Goal: Task Accomplishment & Management: Manage account settings

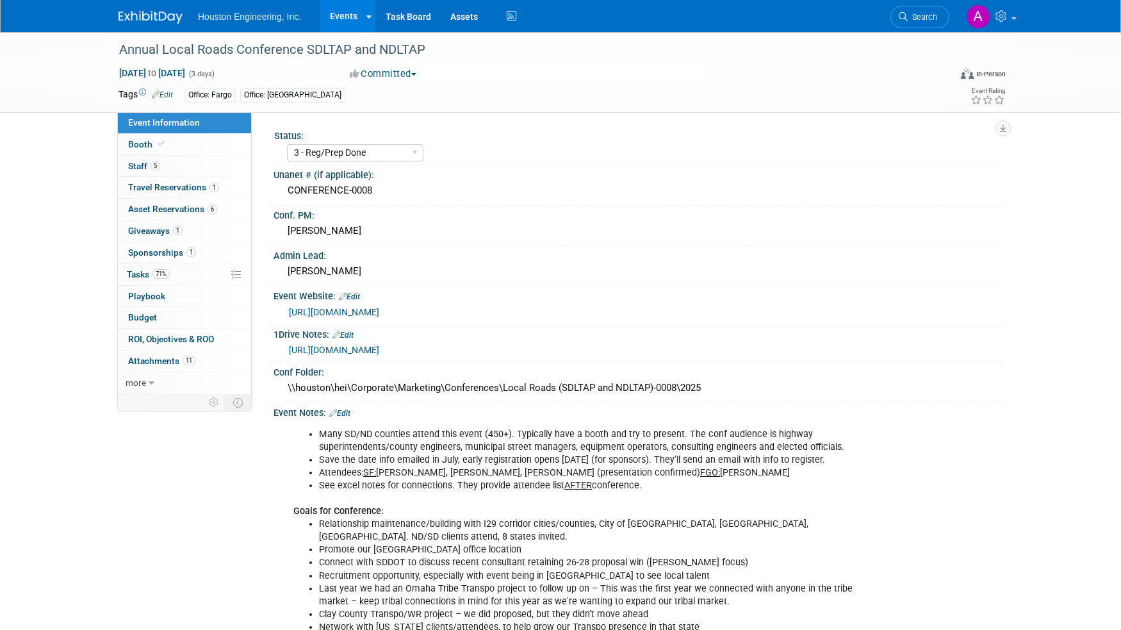
select select "3 - Reg/Prep Done"
select select "Yes"
select select "Multi-sector/Any/All"
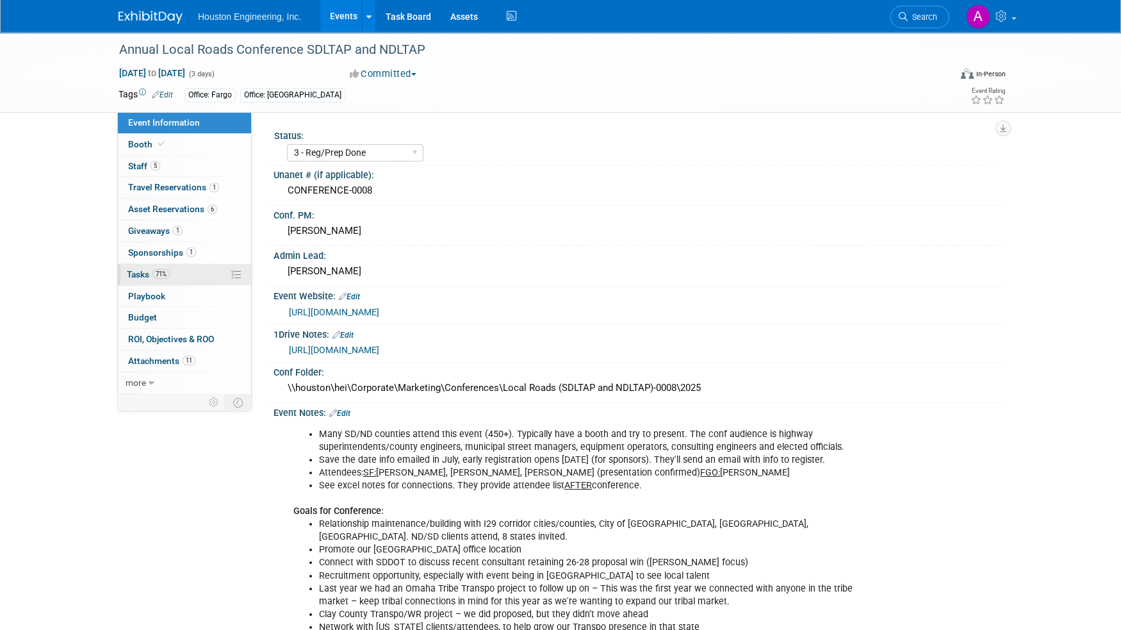
click at [130, 266] on link "71% Tasks 71%" at bounding box center [184, 274] width 133 height 21
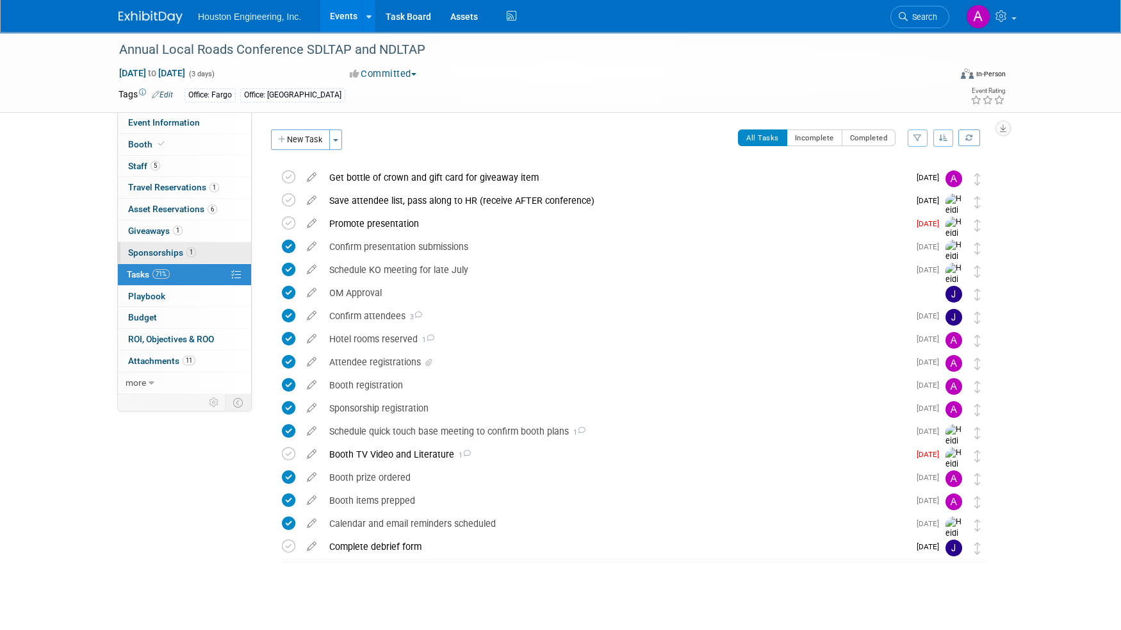
click at [133, 252] on span "Sponsorships 1" at bounding box center [162, 252] width 68 height 10
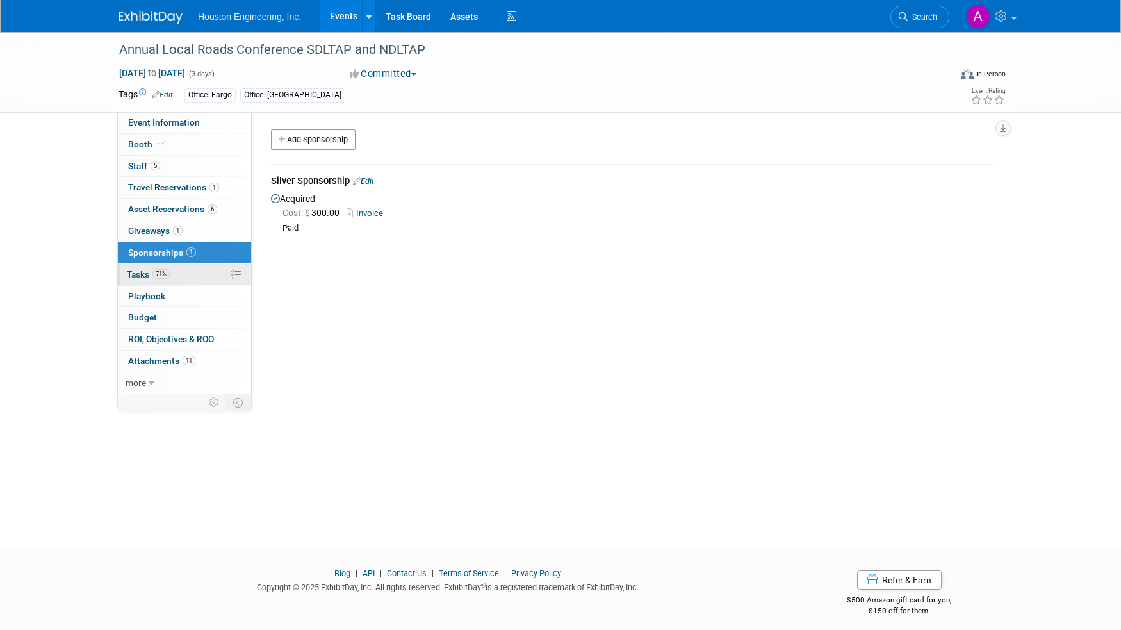
click at [133, 269] on span "Tasks 71%" at bounding box center [148, 274] width 43 height 10
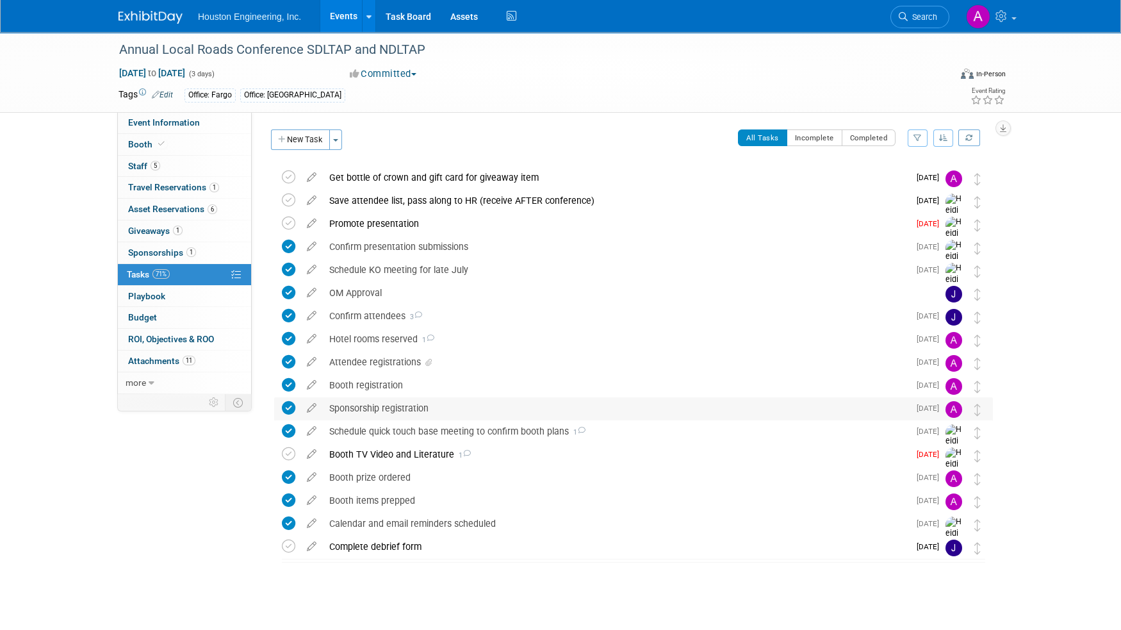
click at [340, 404] on div "Sponsorship registration" at bounding box center [616, 408] width 586 height 22
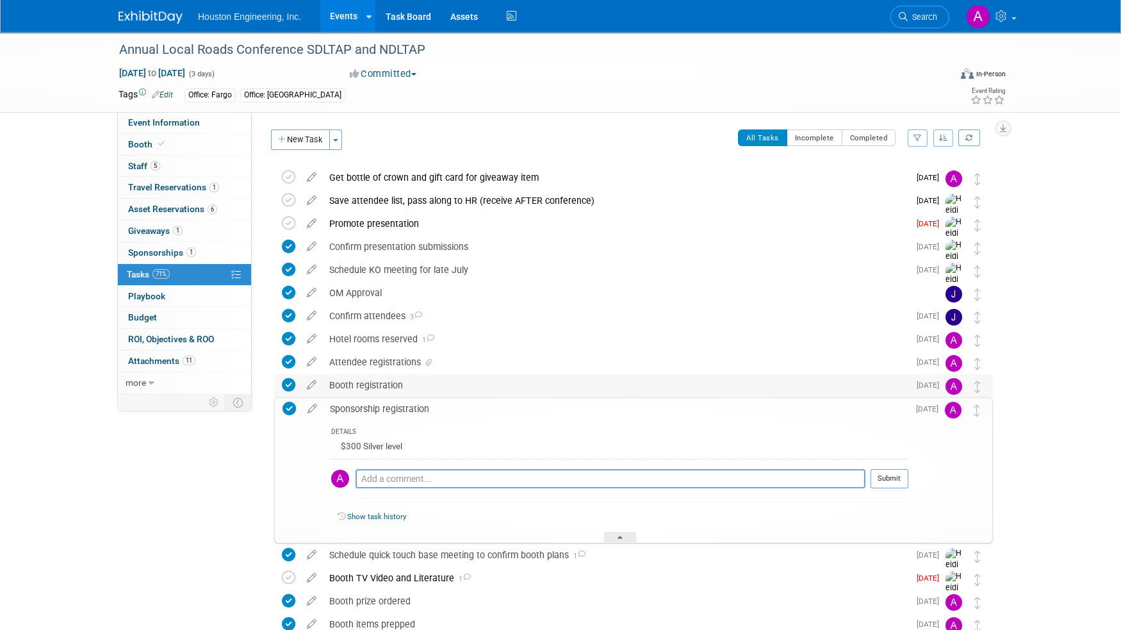
click at [347, 388] on div "Booth registration" at bounding box center [616, 385] width 586 height 22
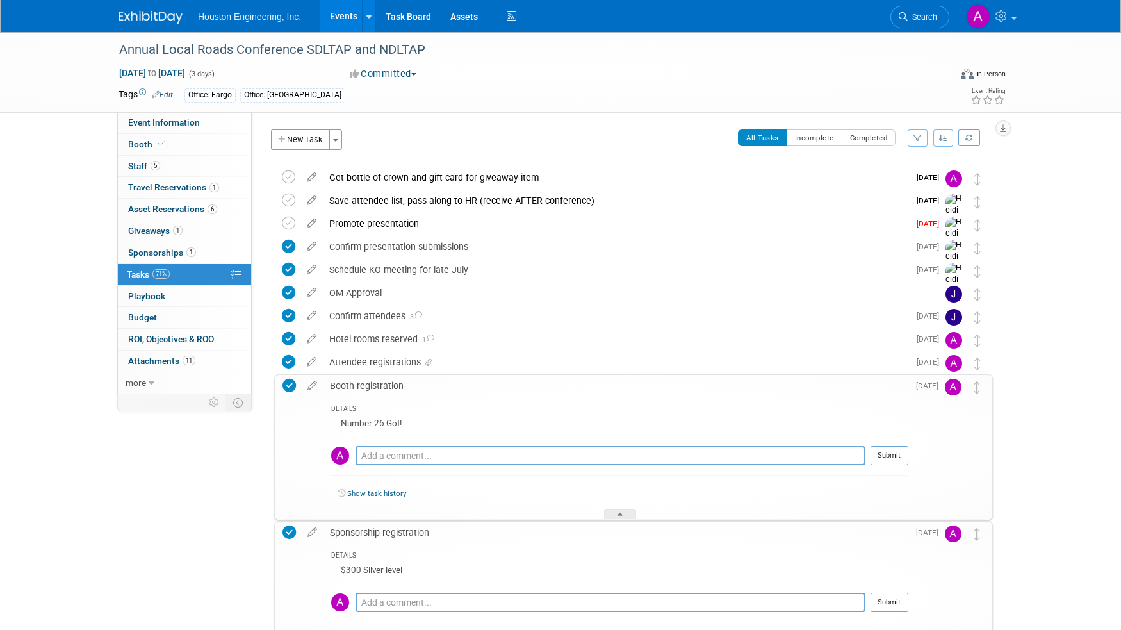
click at [347, 388] on div "Booth registration" at bounding box center [616, 386] width 585 height 22
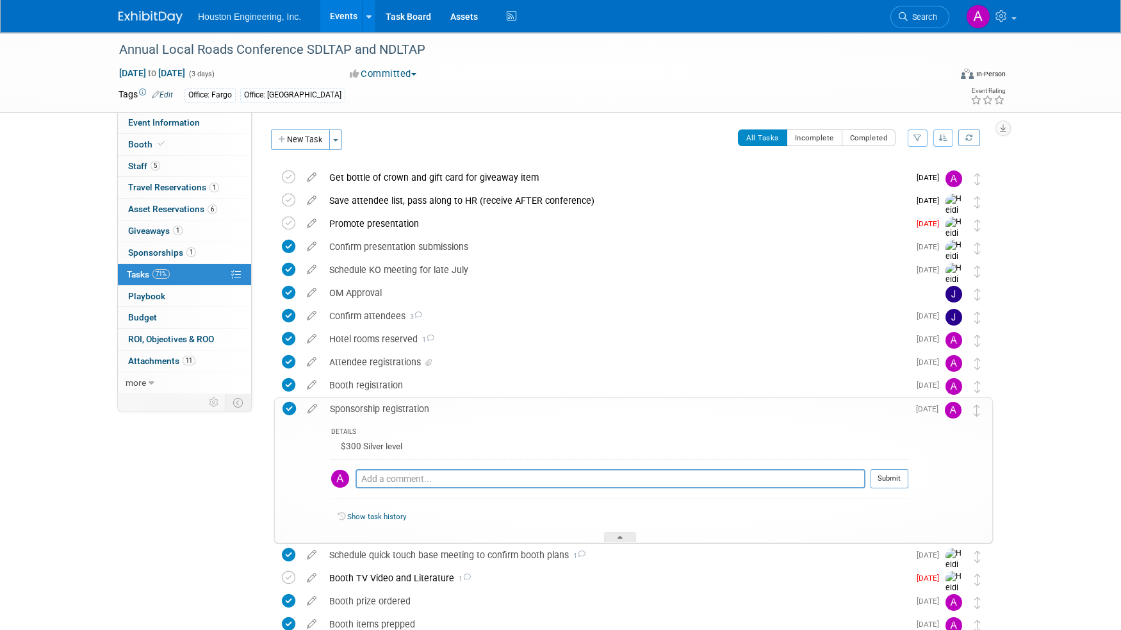
click at [346, 407] on div "Sponsorship registration" at bounding box center [616, 409] width 585 height 22
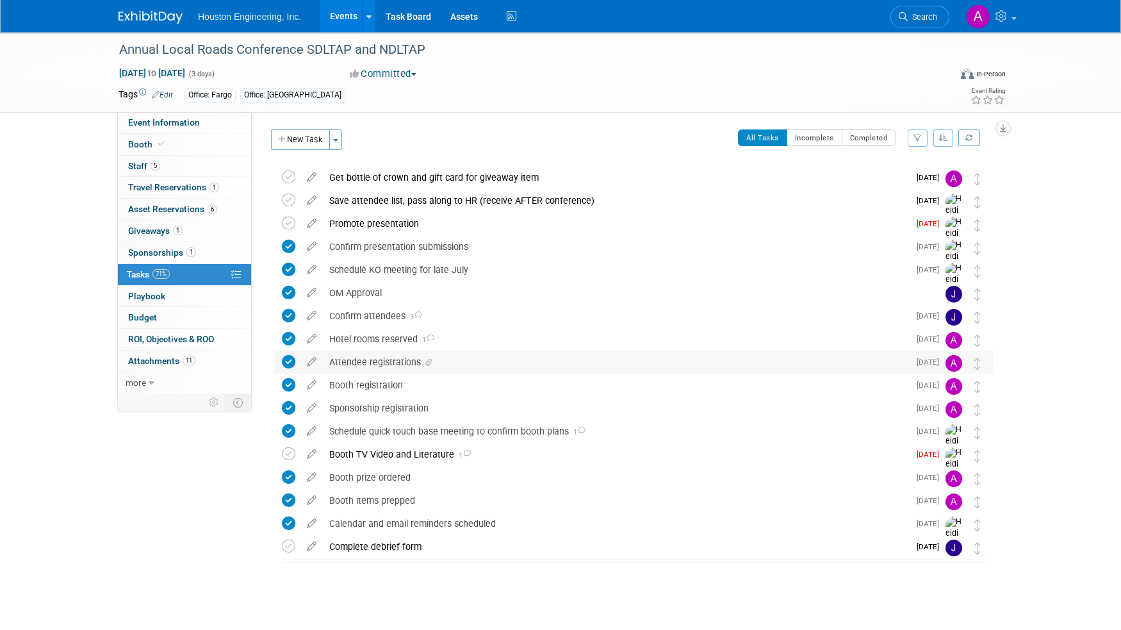
click at [357, 366] on div "Attendee registrations" at bounding box center [616, 362] width 586 height 22
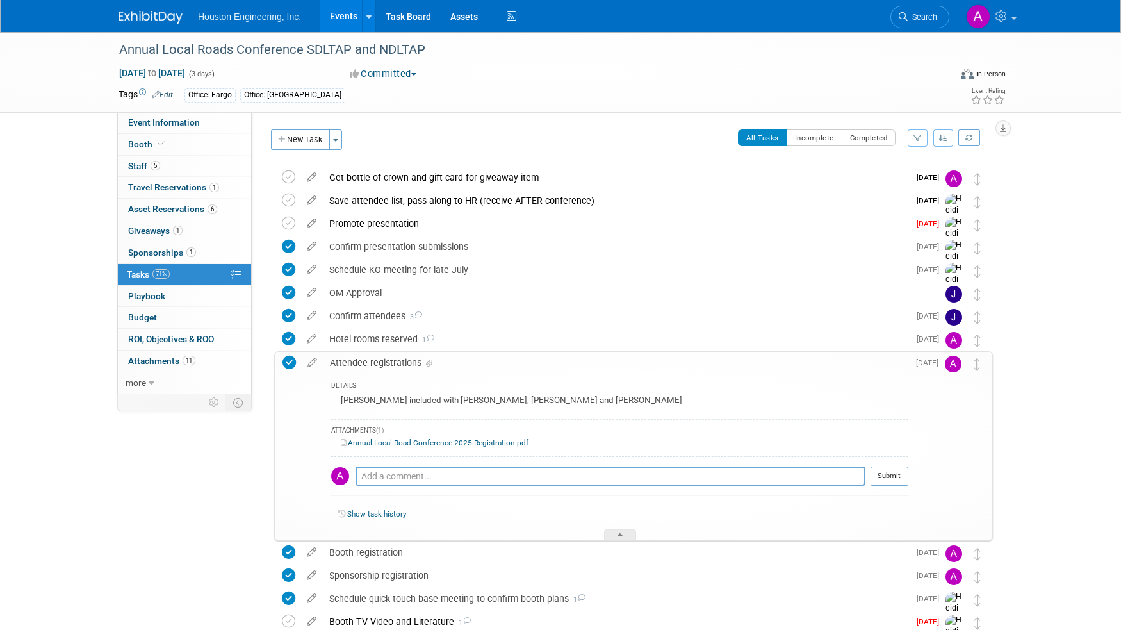
click at [384, 443] on link "Annual Local Road Conference 2025 Registration.pdf" at bounding box center [435, 442] width 188 height 9
click at [172, 116] on link "Event Information" at bounding box center [184, 122] width 133 height 21
select select "3 - Reg/Prep Done"
select select "Yes"
select select "Multi-sector/Any/All"
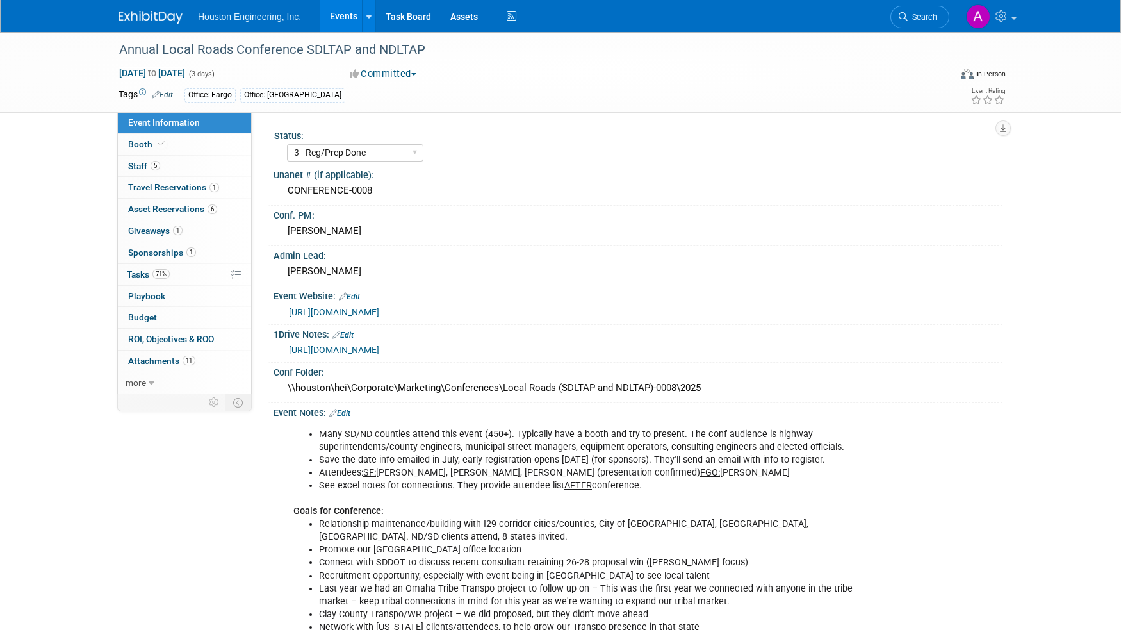
click at [379, 311] on link "[URL][DOMAIN_NAME]" at bounding box center [334, 312] width 90 height 10
